Goal: Task Accomplishment & Management: Use online tool/utility

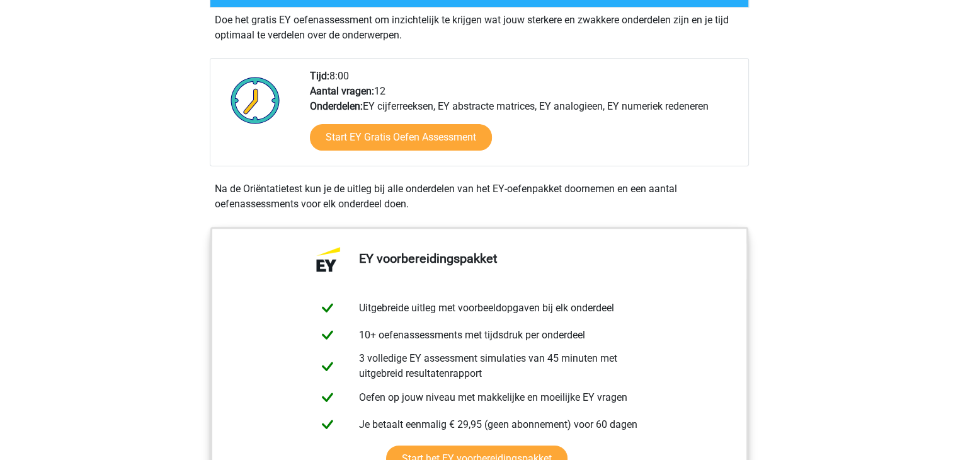
scroll to position [391, 0]
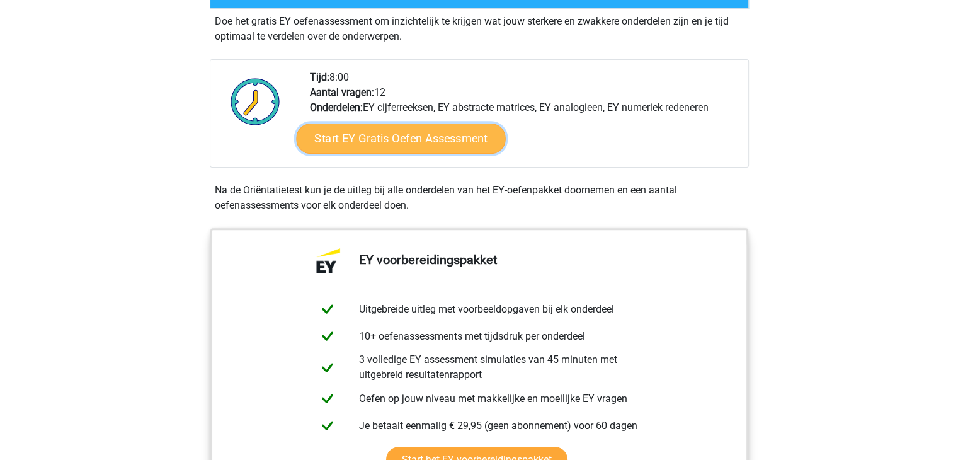
click at [387, 145] on link "Start EY Gratis Oefen Assessment" at bounding box center [400, 138] width 209 height 30
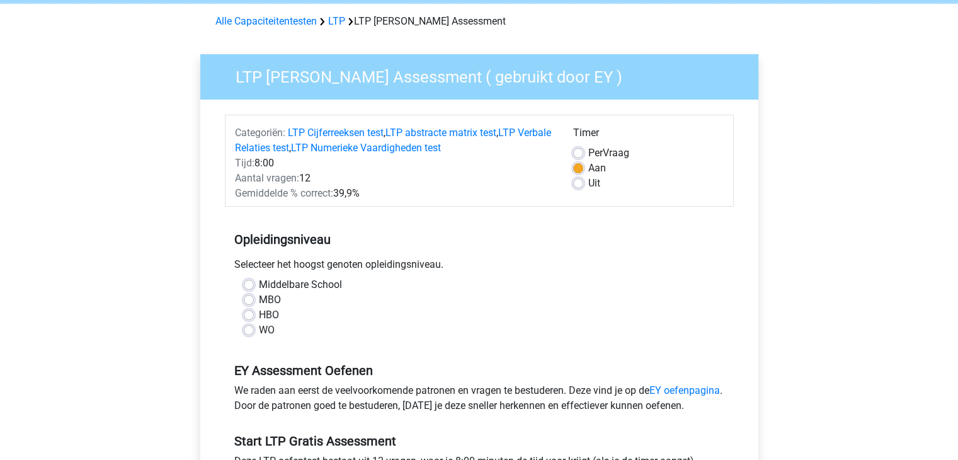
scroll to position [62, 0]
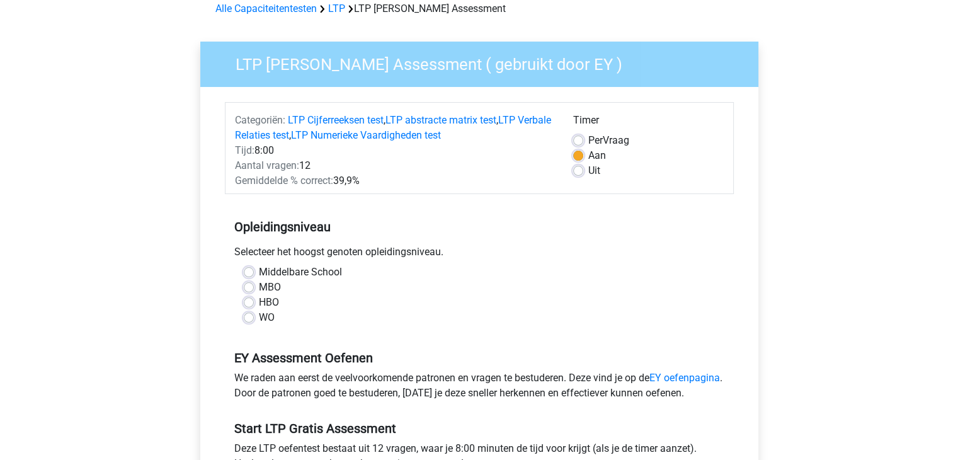
click at [259, 317] on label "WO" at bounding box center [267, 317] width 16 height 15
click at [252, 317] on input "WO" at bounding box center [249, 316] width 10 height 13
radio input "true"
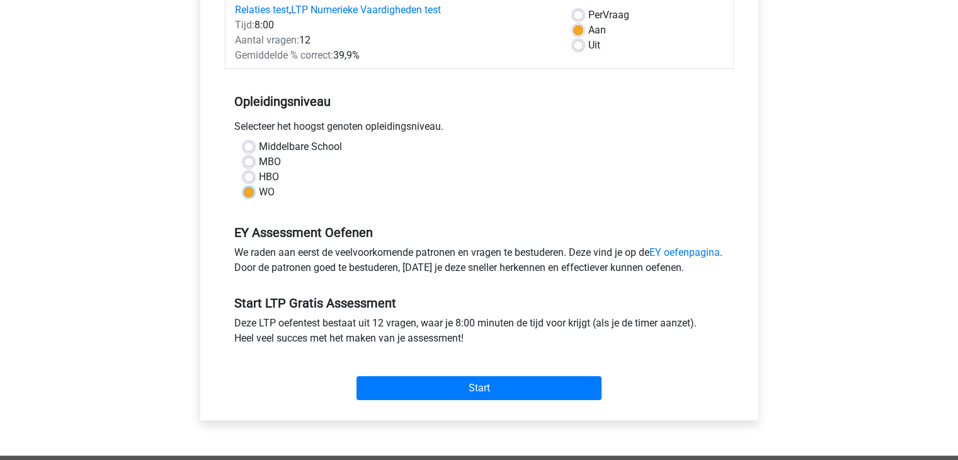
scroll to position [189, 0]
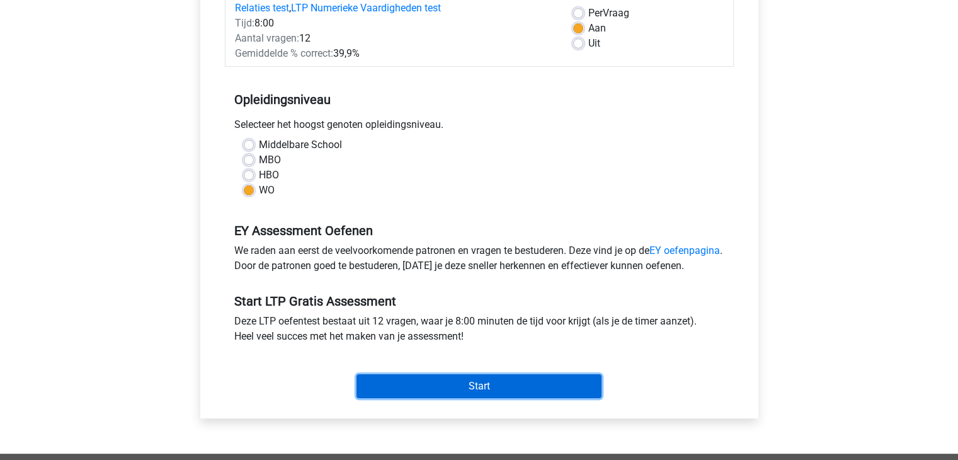
click at [414, 394] on input "Start" at bounding box center [478, 386] width 245 height 24
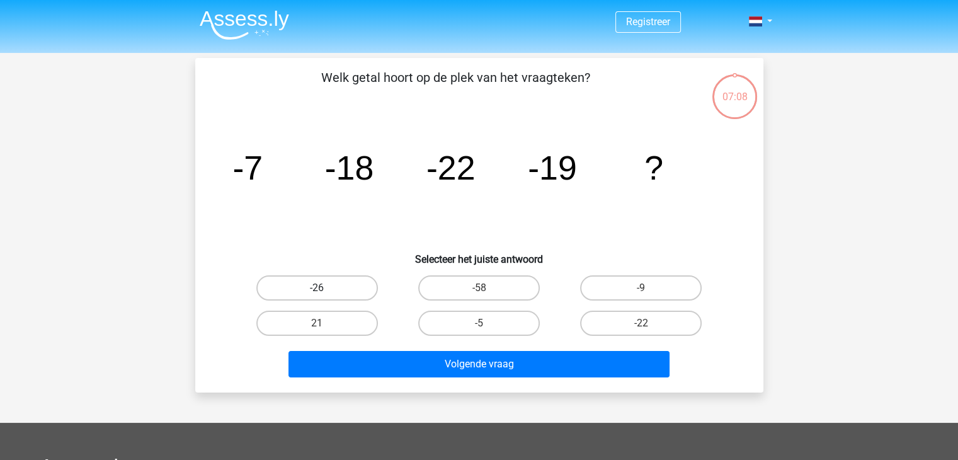
click at [340, 286] on label "-26" at bounding box center [317, 287] width 122 height 25
click at [325, 288] on input "-26" at bounding box center [321, 292] width 8 height 8
radio input "true"
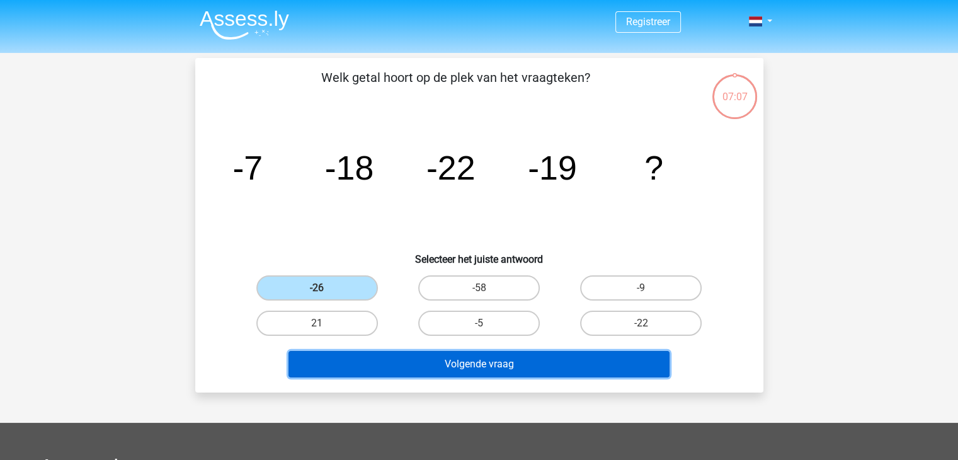
click at [364, 353] on button "Volgende vraag" at bounding box center [478, 364] width 381 height 26
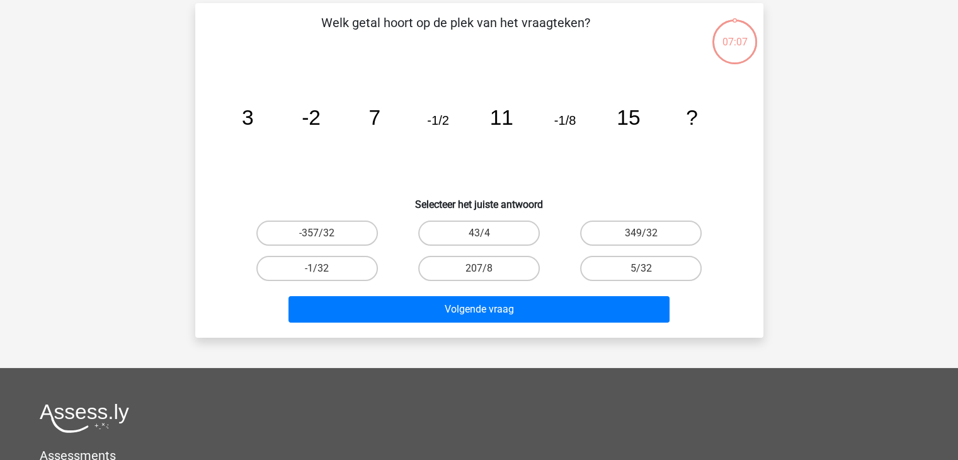
scroll to position [58, 0]
